Goal: Information Seeking & Learning: Understand process/instructions

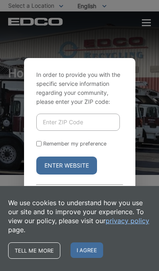
click at [93, 247] on span "I agree" at bounding box center [87, 250] width 33 height 16
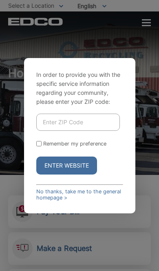
click at [99, 131] on input "Enter ZIP Code" at bounding box center [78, 121] width 84 height 17
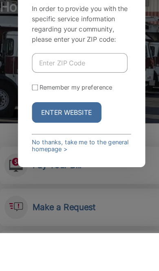
type input "92083"
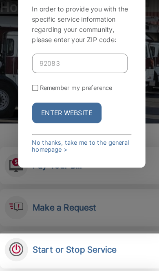
click at [75, 123] on button "Enter Website" at bounding box center [66, 132] width 61 height 18
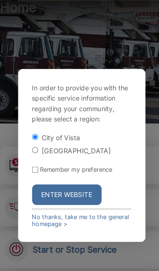
click at [82, 195] on button "Enter Website" at bounding box center [66, 204] width 61 height 18
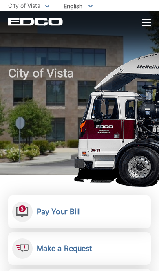
click at [142, 23] on div at bounding box center [146, 22] width 9 height 1
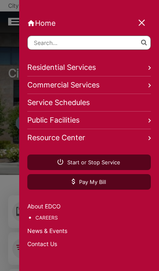
click at [150, 69] on icon at bounding box center [150, 68] width 2 height 4
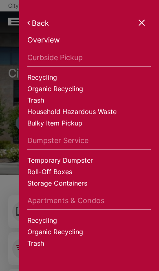
click at [38, 175] on link "Roll-Off Boxes" at bounding box center [89, 172] width 124 height 11
click at [5, 73] on div at bounding box center [79, 135] width 159 height 271
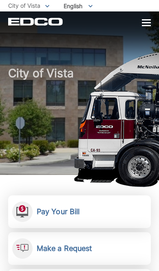
click at [140, 21] on div "EDCO Logo Home Residential Services Curbside Pickup Recycling Organic Recycling…" at bounding box center [79, 22] width 143 height 8
click at [155, 21] on div "EDCO Logo Home Residential Services Curbside Pickup Recycling Organic Recycling…" at bounding box center [79, 18] width 159 height 14
click at [150, 22] on div at bounding box center [146, 22] width 9 height 1
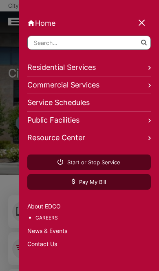
click at [147, 24] on div at bounding box center [142, 23] width 11 height 11
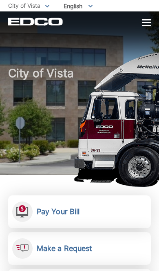
click at [145, 23] on div at bounding box center [146, 22] width 9 height 1
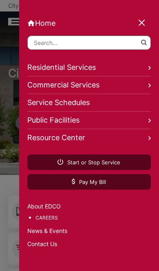
click at [143, 68] on link "Residential Services" at bounding box center [89, 68] width 124 height 18
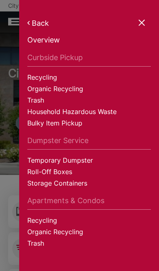
click at [81, 162] on link "Temporary Dumpster" at bounding box center [89, 160] width 124 height 11
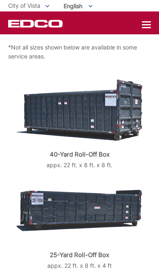
scroll to position [93, 0]
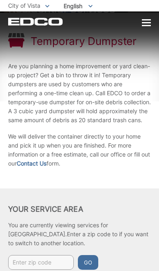
scroll to position [48, 0]
click at [47, 168] on link "Contact Us" at bounding box center [32, 163] width 30 height 9
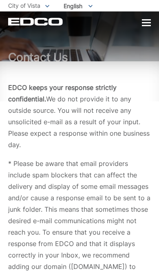
click at [146, 31] on div "Contact Us" at bounding box center [79, 36] width 143 height 50
click at [143, 23] on div at bounding box center [146, 22] width 9 height 1
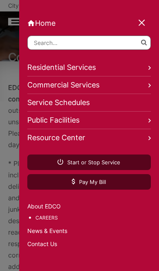
click at [146, 69] on link "Residential Services" at bounding box center [89, 68] width 124 height 18
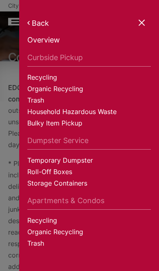
click at [84, 165] on link "Temporary Dumpster" at bounding box center [89, 160] width 124 height 11
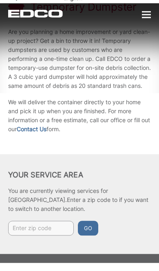
scroll to position [75, 0]
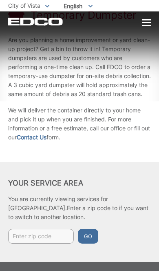
click at [62, 242] on input "Enter zip code" at bounding box center [41, 236] width 66 height 15
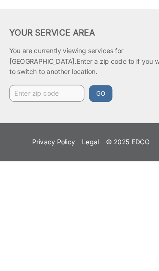
type input "92083"
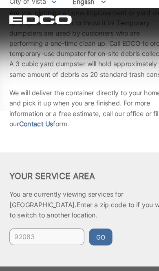
click at [87, 208] on button "Go" at bounding box center [88, 211] width 20 height 15
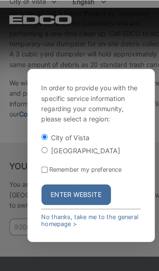
click at [90, 184] on button "Enter Website" at bounding box center [66, 175] width 61 height 18
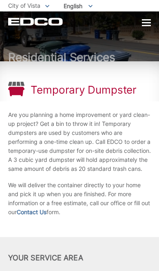
click at [143, 33] on div "Residential Services" at bounding box center [79, 36] width 143 height 50
click at [144, 24] on div at bounding box center [146, 23] width 9 height 7
